Goal: Book appointment/travel/reservation

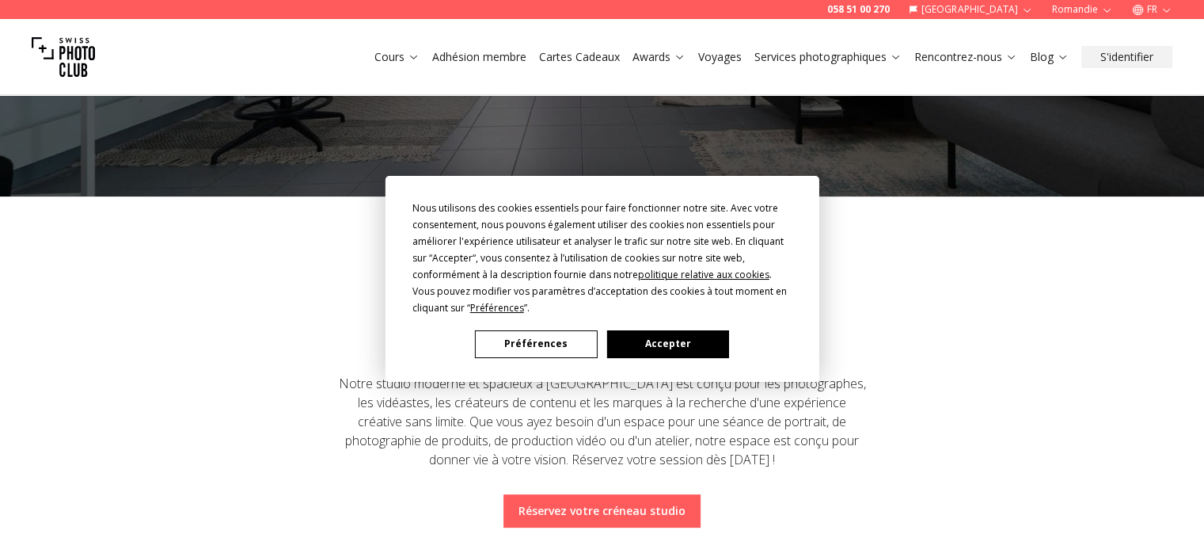
click at [642, 349] on button "Accepter" at bounding box center [667, 344] width 122 height 28
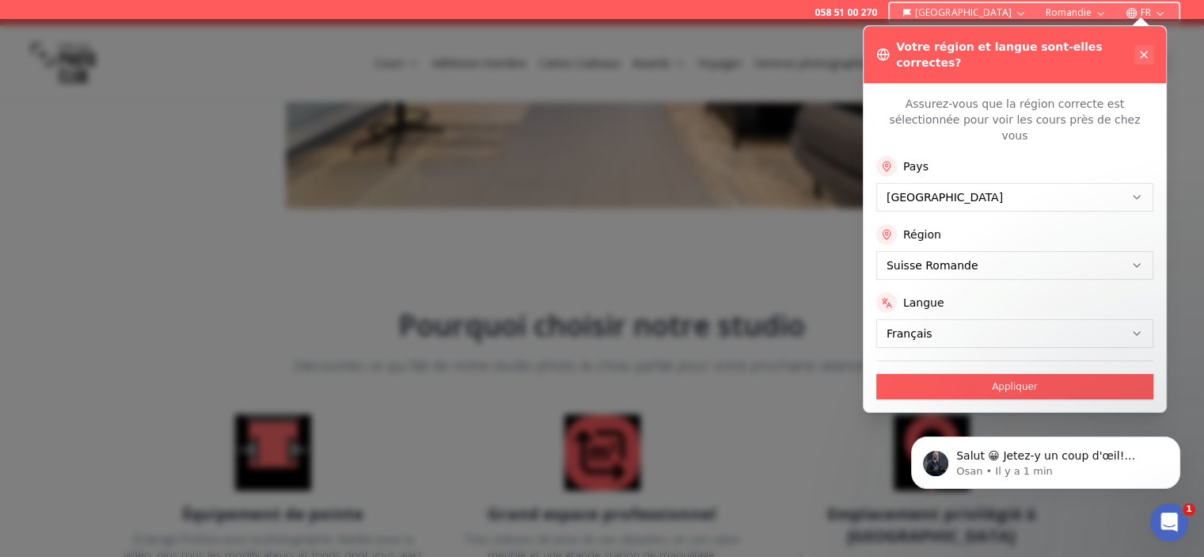
click at [1146, 51] on icon at bounding box center [1144, 54] width 6 height 6
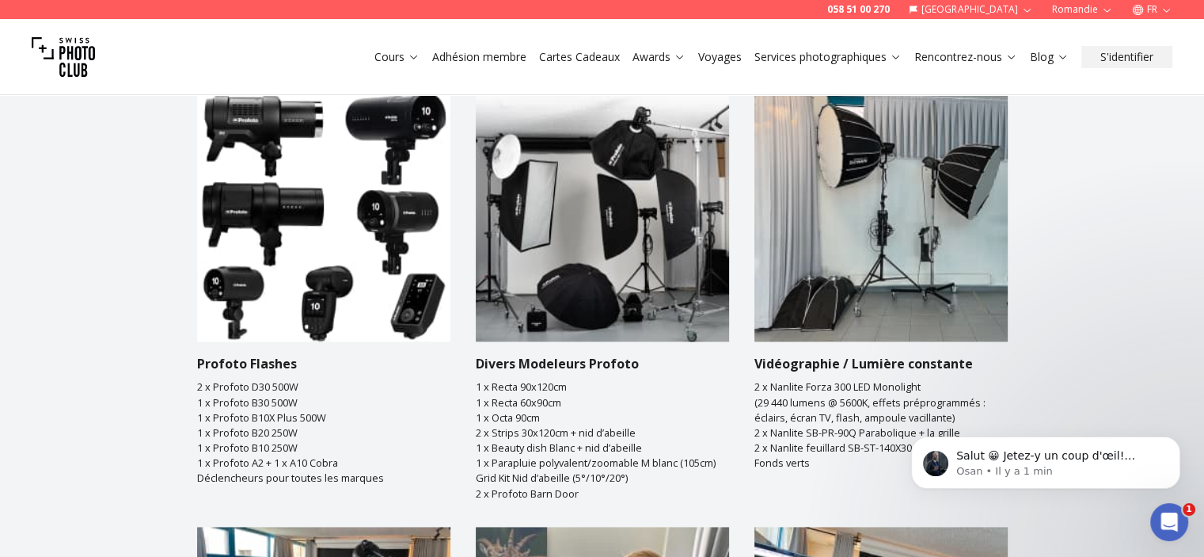
scroll to position [2138, 0]
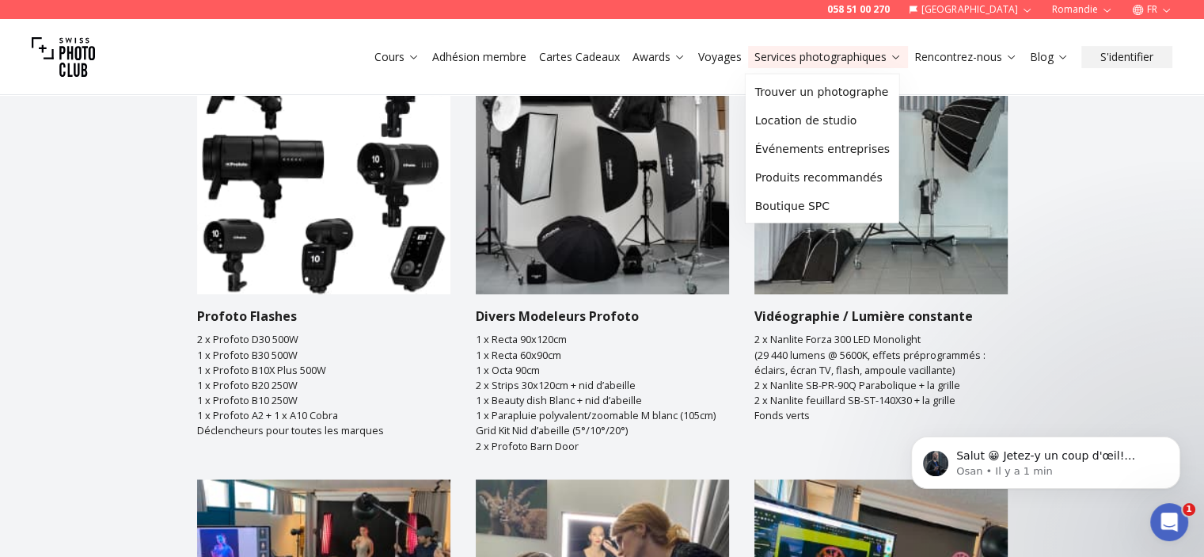
click at [821, 52] on link "Services photographiques" at bounding box center [827, 57] width 147 height 16
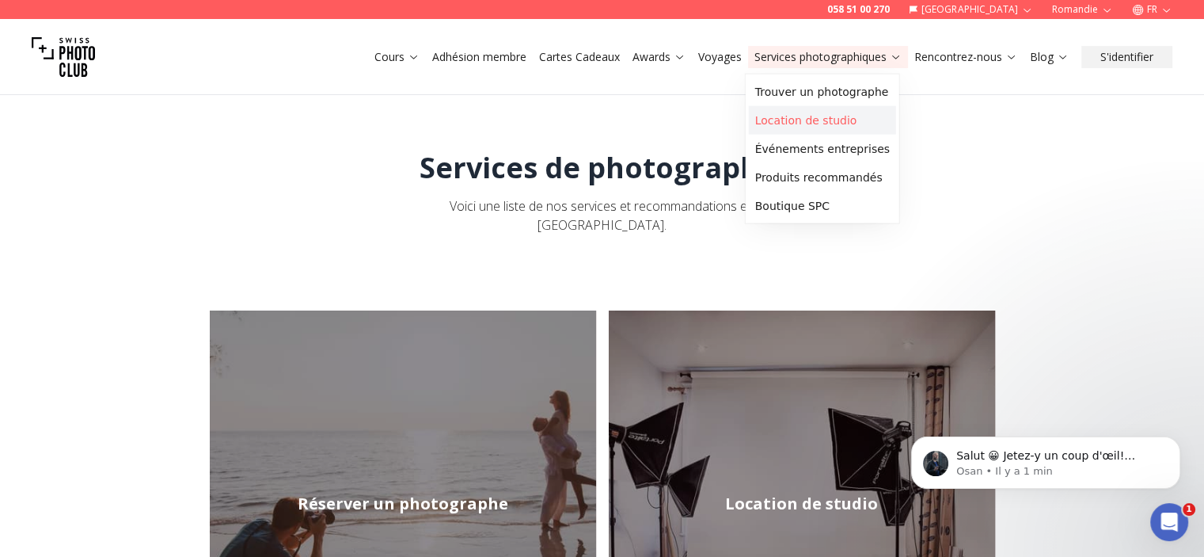
click at [798, 117] on link "Location de studio" at bounding box center [822, 120] width 147 height 29
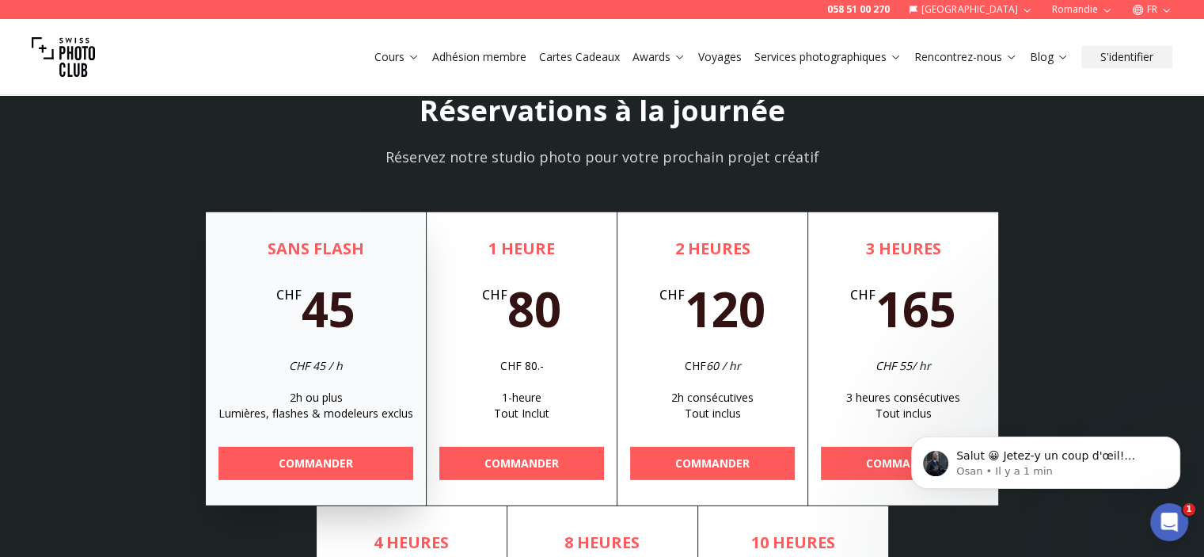
scroll to position [4750, 0]
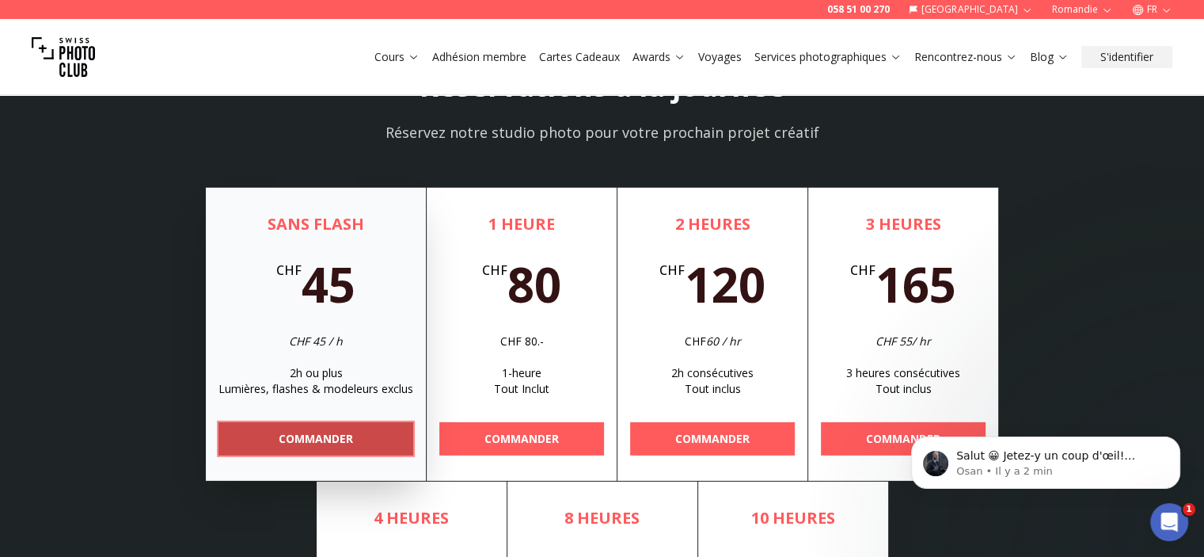
click at [354, 424] on span "COMMANDER" at bounding box center [316, 438] width 100 height 29
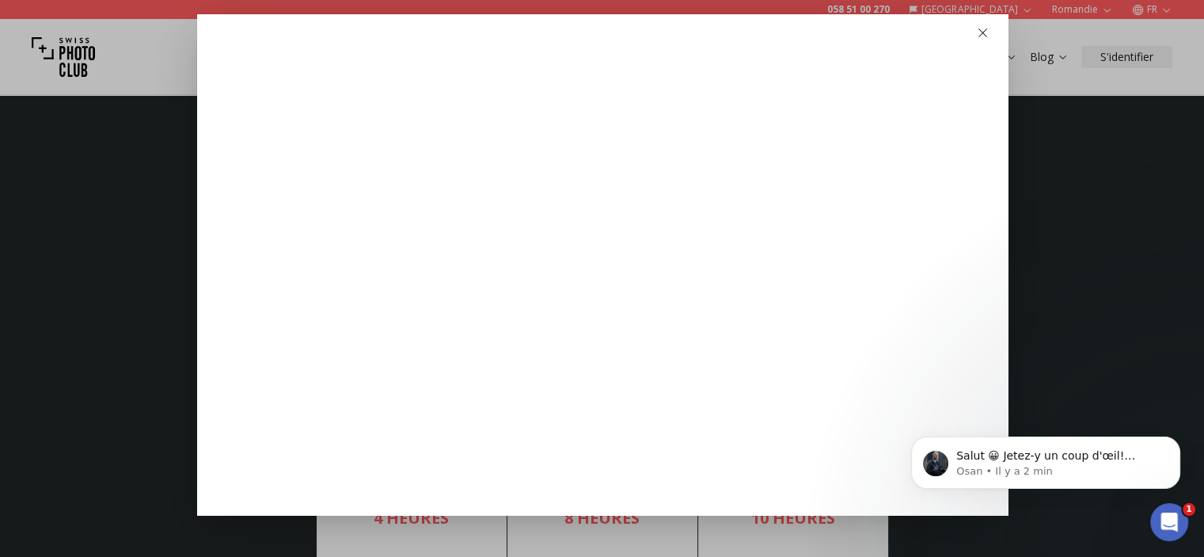
click at [979, 30] on icon "button" at bounding box center [983, 33] width 9 height 9
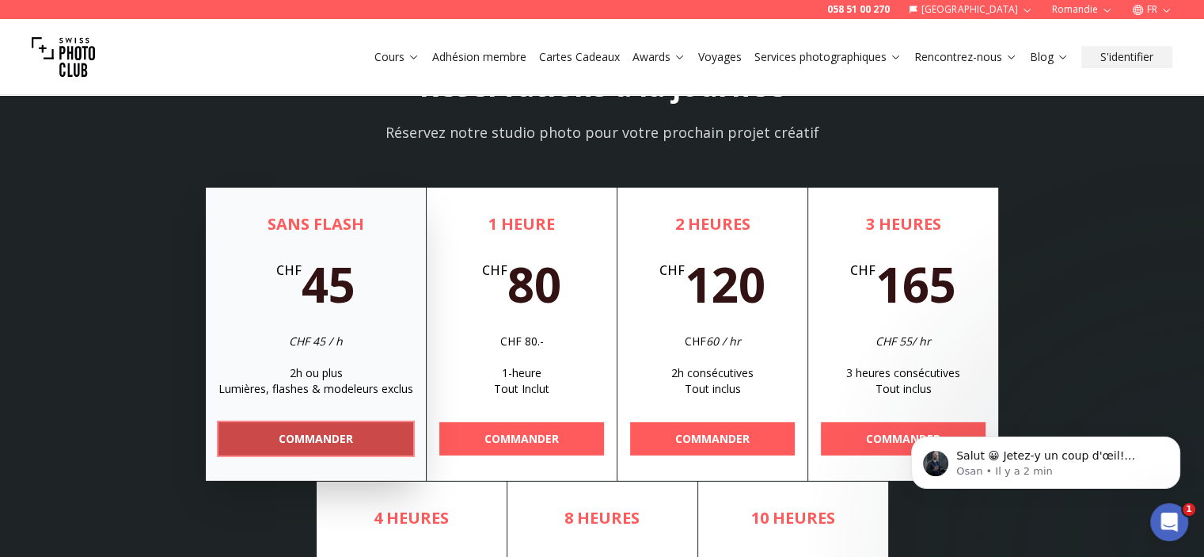
click at [363, 424] on span "COMMANDER" at bounding box center [316, 438] width 100 height 29
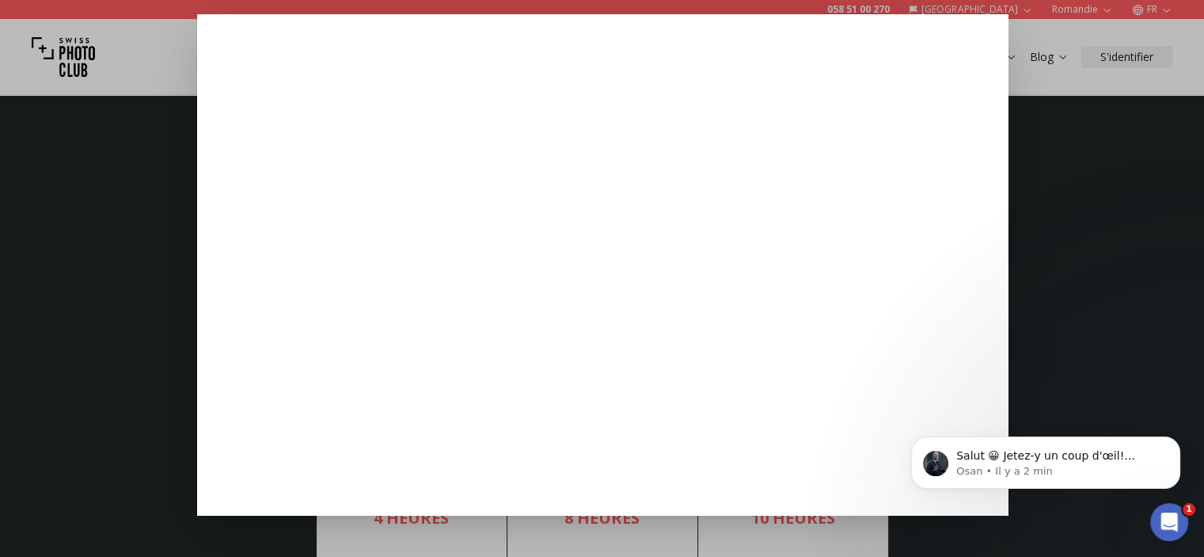
scroll to position [170, 0]
